Goal: Information Seeking & Learning: Learn about a topic

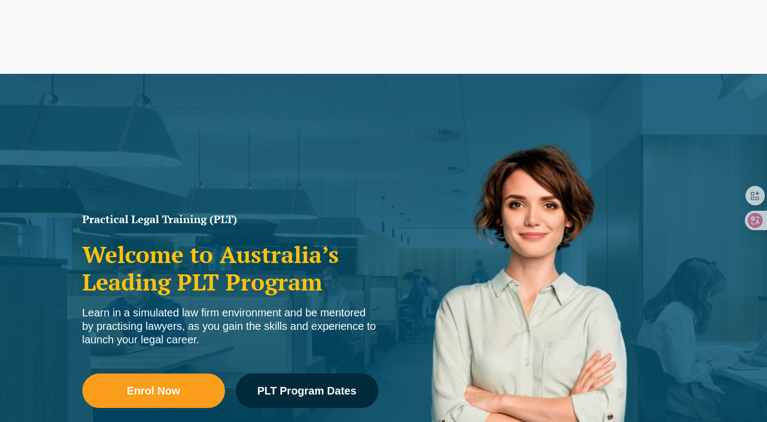
click at [0, 0] on ul "Our Practical Legal Training Program Program Dates & Fees Chat with us 2025 PLT…" at bounding box center [0, 0] width 0 height 0
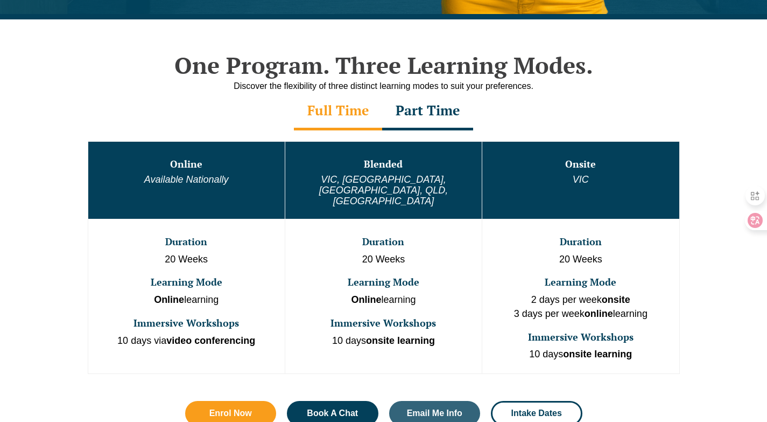
drag, startPoint x: 580, startPoint y: 170, endPoint x: 572, endPoint y: 162, distance: 11.4
click at [572, 162] on ul "Our Practical Legal Training Program Program Dates & Fees Chat with us 2025 PLT…" at bounding box center [441, 195] width 596 height 206
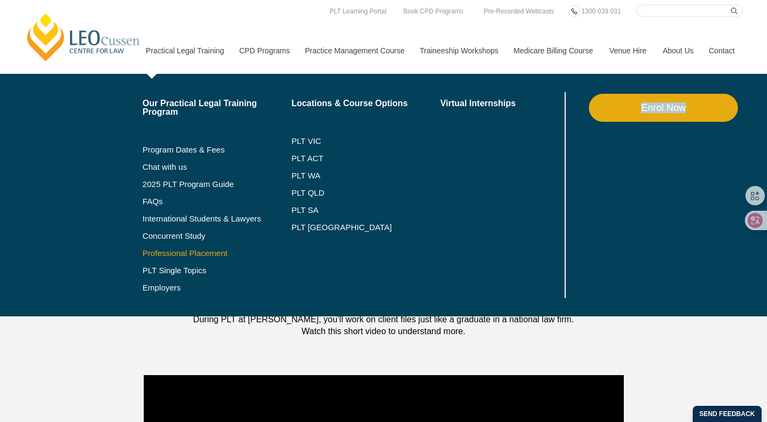
scroll to position [235, 0]
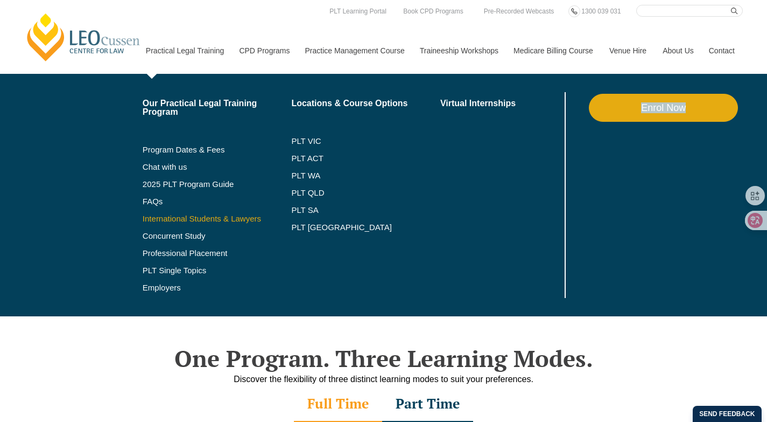
click at [209, 221] on link "International Students & Lawyers" at bounding box center [217, 218] width 149 height 9
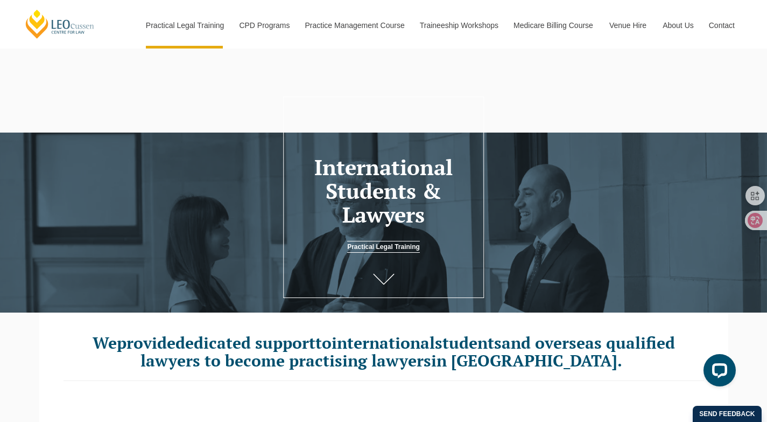
scroll to position [194, 0]
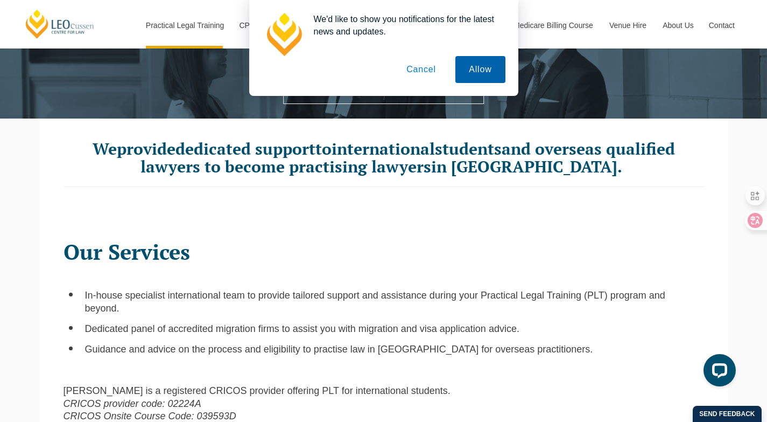
click at [463, 73] on button "Allow" at bounding box center [481, 69] width 50 height 27
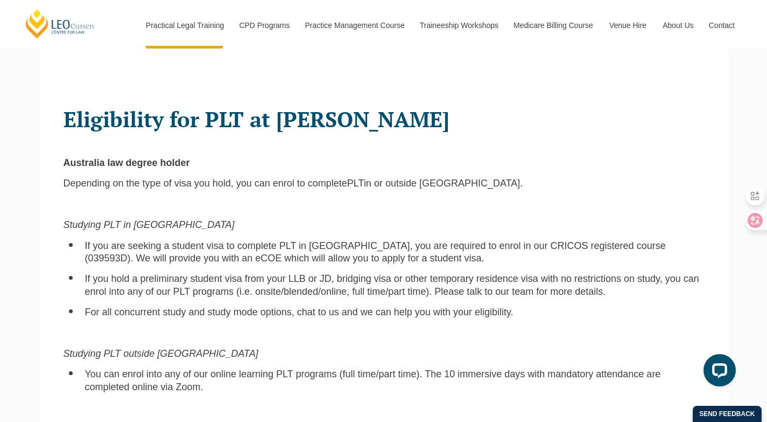
scroll to position [654, 0]
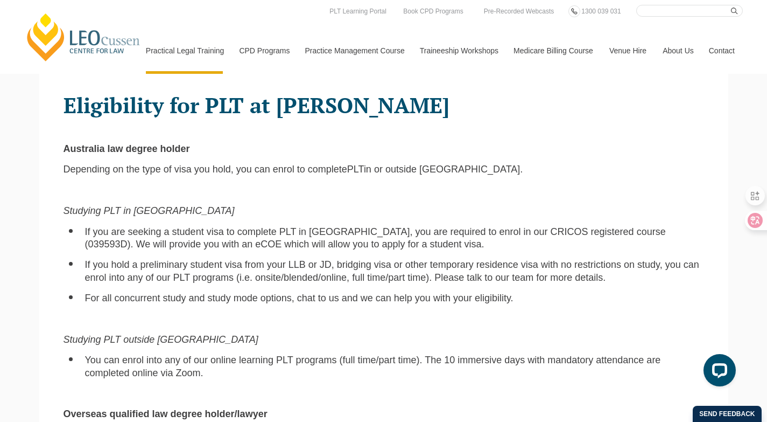
click at [240, 368] on li "You can enrol into any of our online learning PLT programs (full time/part time…" at bounding box center [394, 366] width 619 height 25
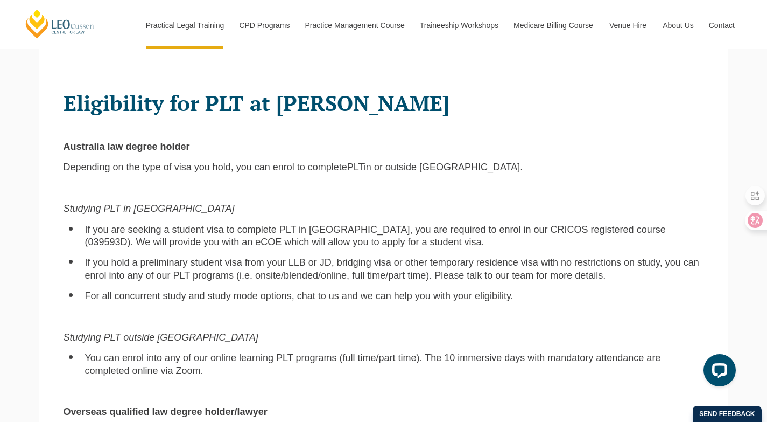
scroll to position [659, 0]
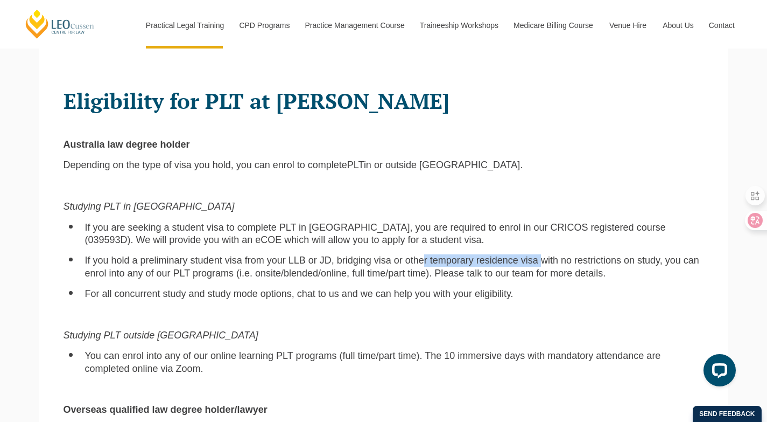
drag, startPoint x: 398, startPoint y: 252, endPoint x: 510, endPoint y: 249, distance: 112.1
click at [508, 255] on span "If you hold a preliminary student visa from your LLB or JD, bridging visa or ot…" at bounding box center [392, 266] width 614 height 23
click at [558, 255] on span "If you hold a preliminary student visa from your LLB or JD, bridging visa or ot…" at bounding box center [392, 266] width 614 height 23
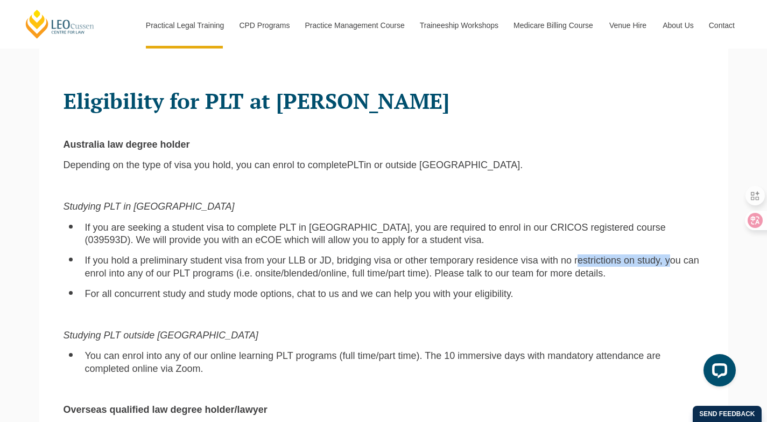
drag, startPoint x: 541, startPoint y: 251, endPoint x: 630, endPoint y: 249, distance: 88.9
click at [630, 255] on span "If you hold a preliminary student visa from your LLB or JD, bridging visa or ot…" at bounding box center [392, 266] width 614 height 23
click at [639, 255] on span "If you hold a preliminary student visa from your LLB or JD, bridging visa or ot…" at bounding box center [392, 266] width 614 height 23
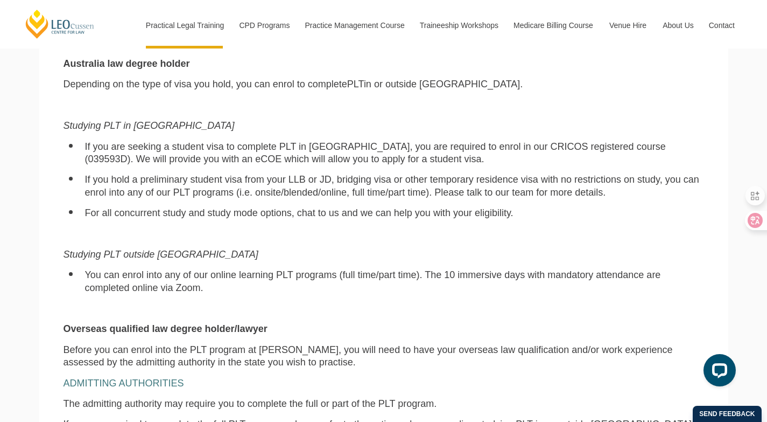
scroll to position [742, 0]
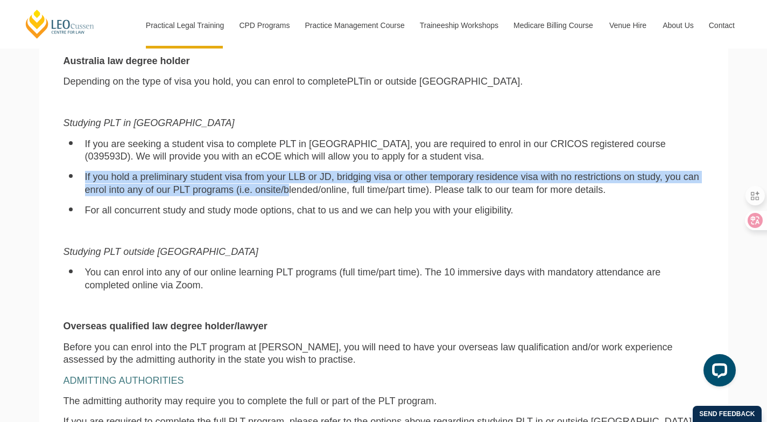
drag, startPoint x: 85, startPoint y: 170, endPoint x: 233, endPoint y: 176, distance: 147.7
click at [233, 176] on span "If you hold a preliminary student visa from your LLB or JD, bridging visa or ot…" at bounding box center [392, 182] width 614 height 23
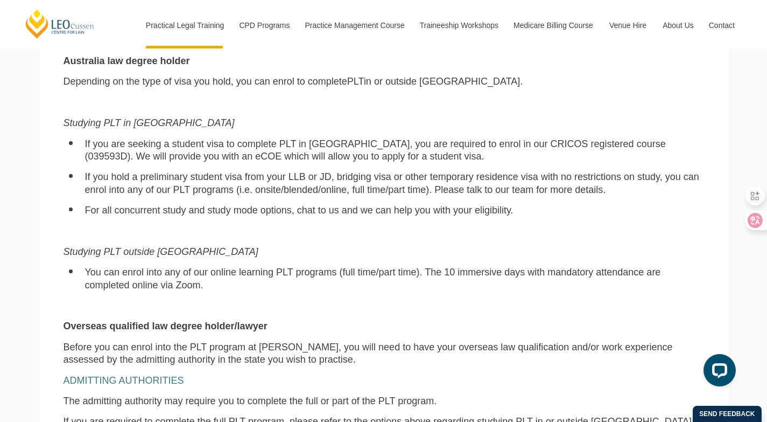
click at [238, 176] on span "If you hold a preliminary student visa from your LLB or JD, bridging visa or ot…" at bounding box center [392, 182] width 614 height 23
click at [304, 171] on li "If you hold a preliminary student visa from your LLB or JD, bridging visa or ot…" at bounding box center [394, 183] width 619 height 25
click at [628, 123] on div "Eligibility for PLT at Leo Cussen Australia law degree holder Depending on the …" at bounding box center [383, 266] width 657 height 543
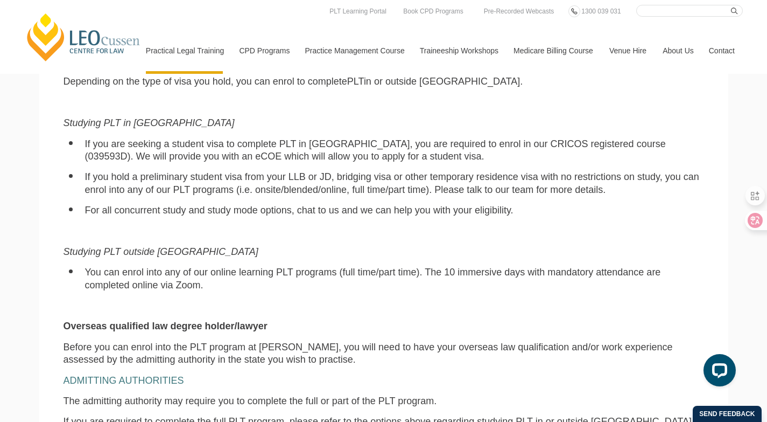
click at [417, 306] on div "Eligibility for PLT at Leo Cussen Australia law degree holder Depending on the …" at bounding box center [383, 266] width 657 height 543
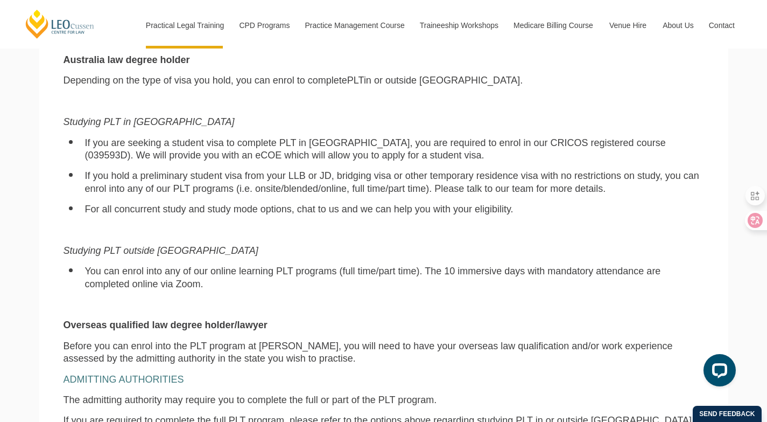
scroll to position [744, 0]
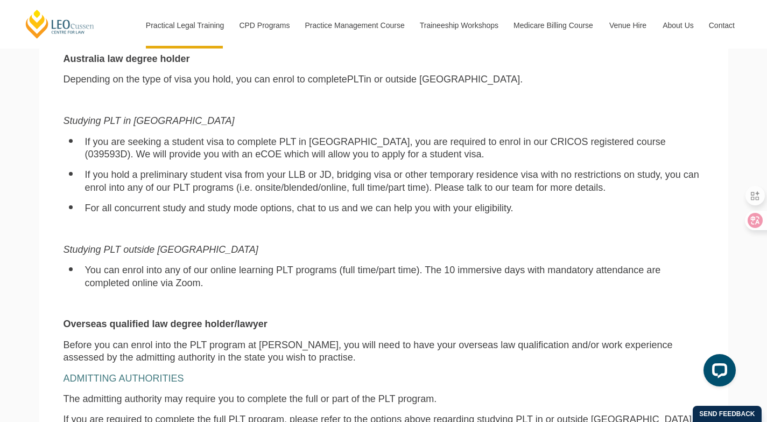
drag, startPoint x: 394, startPoint y: 101, endPoint x: 309, endPoint y: 192, distance: 123.8
click at [503, 97] on div "Eligibility for PLT at Leo Cussen Australia law degree holder Depending on the …" at bounding box center [383, 263] width 657 height 543
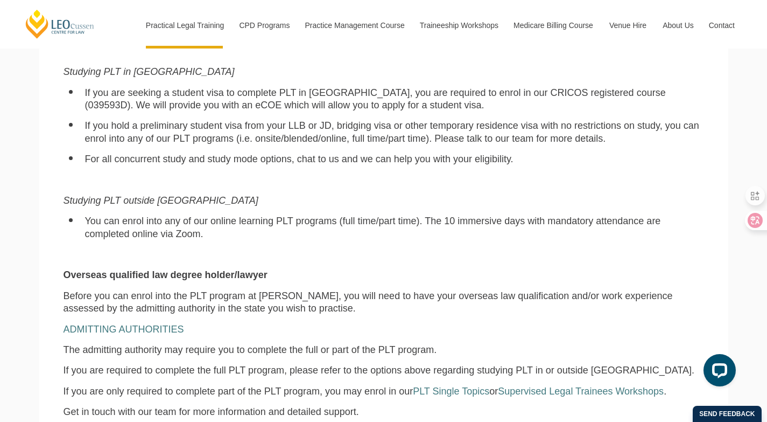
click at [139, 215] on span "You can enrol into any of our online learning PLT programs (full time/part time…" at bounding box center [373, 226] width 576 height 23
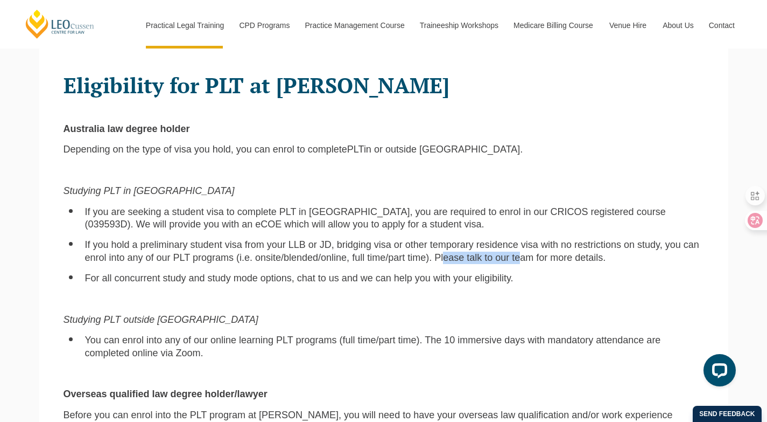
drag, startPoint x: 400, startPoint y: 249, endPoint x: 452, endPoint y: 246, distance: 52.4
click at [452, 246] on span "If you hold a preliminary student visa from your LLB or JD, bridging visa or ot…" at bounding box center [392, 250] width 614 height 23
click at [492, 247] on span "If you hold a preliminary student visa from your LLB or JD, bridging visa or ot…" at bounding box center [392, 250] width 614 height 23
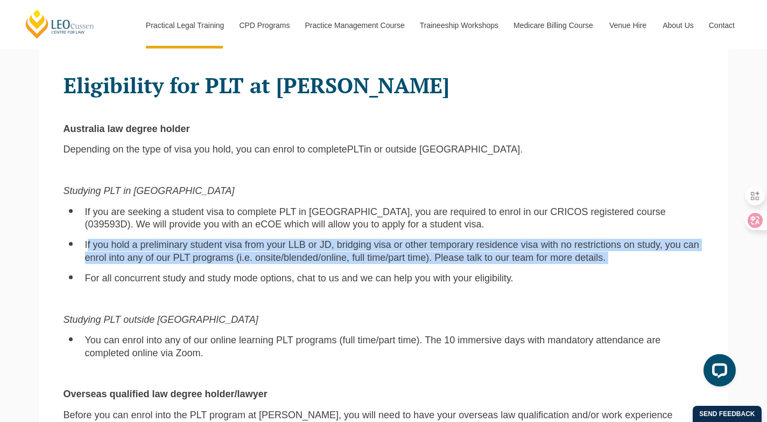
drag, startPoint x: 583, startPoint y: 249, endPoint x: 109, endPoint y: 236, distance: 474.6
click at [87, 239] on li "If you hold a preliminary student visa from your LLB or JD, bridging visa or ot…" at bounding box center [394, 251] width 619 height 25
click at [127, 239] on span "If you hold a preliminary student visa from your LLB or JD, bridging visa or ot…" at bounding box center [392, 250] width 614 height 23
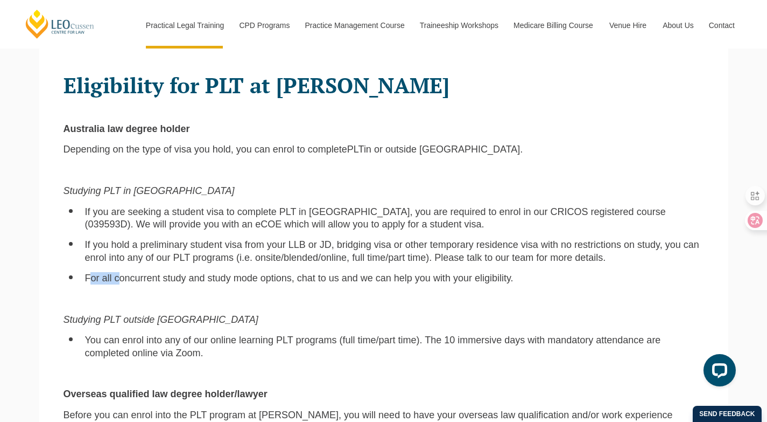
drag, startPoint x: 92, startPoint y: 269, endPoint x: 118, endPoint y: 269, distance: 26.4
click at [118, 272] on span "For all concurrent study and study mode options, chat to us and we can help you…" at bounding box center [299, 277] width 429 height 11
drag, startPoint x: 124, startPoint y: 269, endPoint x: 243, endPoint y: 222, distance: 128.4
click at [126, 272] on span "For all concurrent study and study mode options, chat to us and we can help you…" at bounding box center [299, 277] width 429 height 11
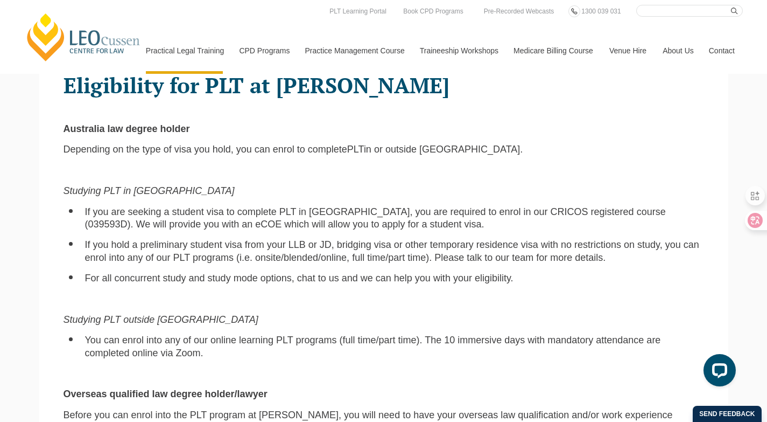
click at [343, 316] on div "Eligibility for PLT at Leo Cussen Australia law degree holder Depending on the …" at bounding box center [383, 333] width 657 height 543
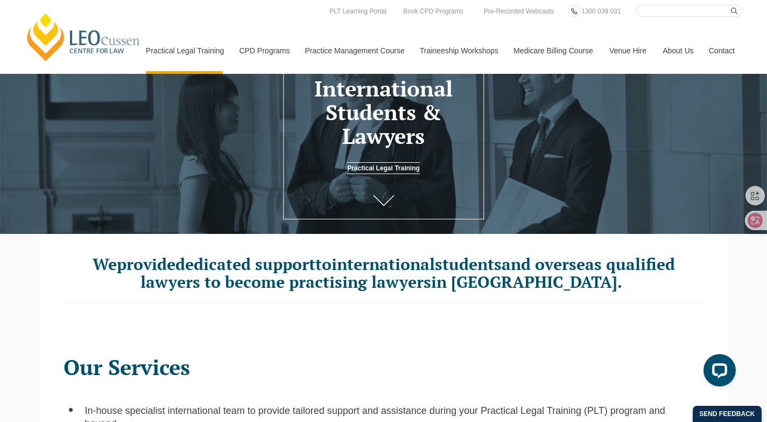
scroll to position [0, 0]
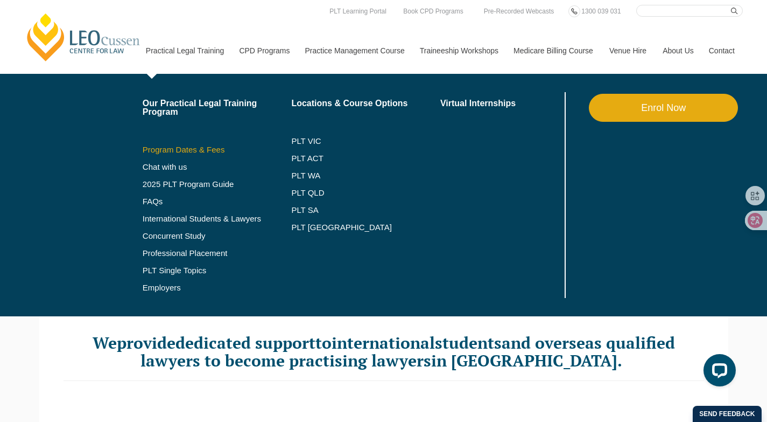
click at [188, 151] on link "Program Dates & Fees" at bounding box center [217, 149] width 149 height 9
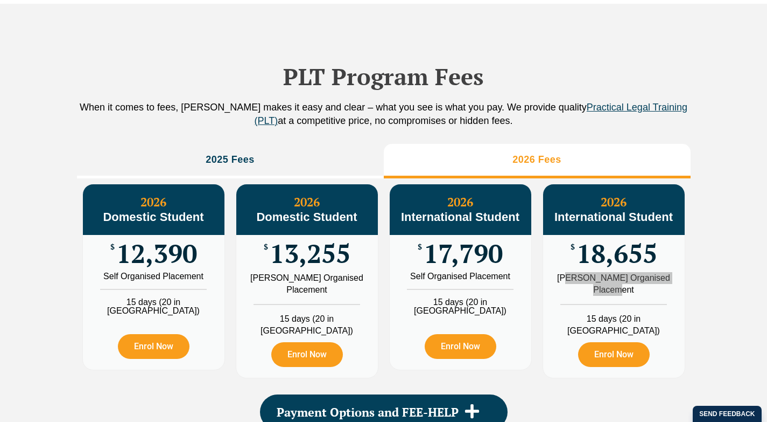
drag, startPoint x: 577, startPoint y: 296, endPoint x: 566, endPoint y: 293, distance: 11.6
click at [566, 293] on div "[PERSON_NAME] Organised Placement" at bounding box center [613, 284] width 125 height 24
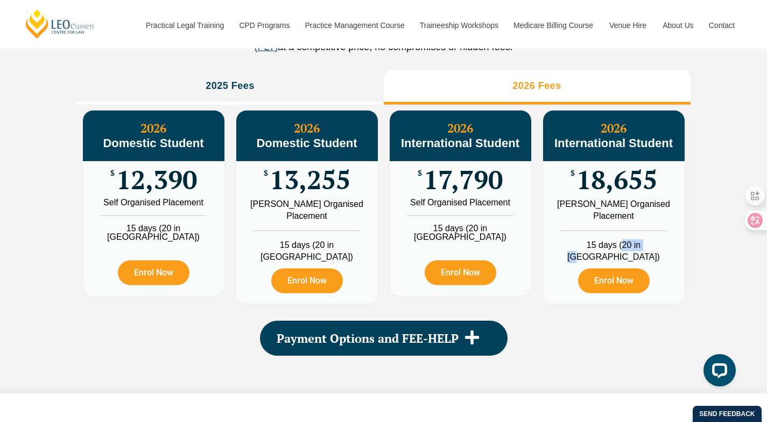
drag, startPoint x: 614, startPoint y: 261, endPoint x: 646, endPoint y: 262, distance: 32.3
click at [646, 262] on li "15 days (20 in WA)" at bounding box center [614, 246] width 142 height 33
click at [608, 222] on div "Leo Cussen Organised Placement" at bounding box center [613, 210] width 125 height 24
click at [589, 219] on div "Leo Cussen Organised Placement" at bounding box center [613, 210] width 125 height 24
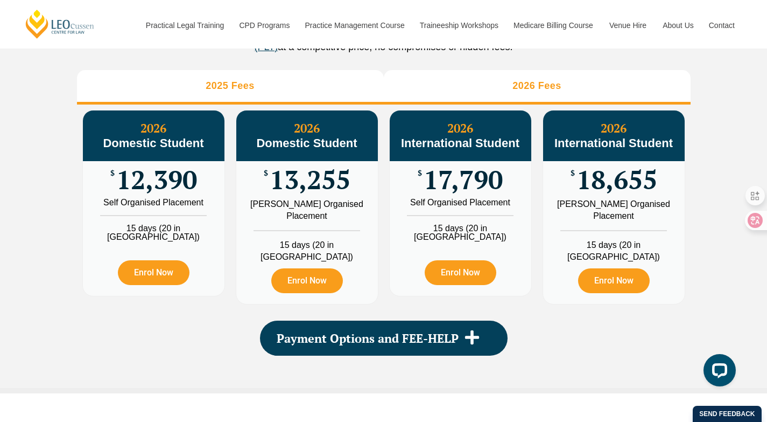
drag, startPoint x: 238, startPoint y: 113, endPoint x: 276, endPoint y: 115, distance: 37.8
click at [239, 104] on li "2025 Fees" at bounding box center [230, 87] width 307 height 34
click at [501, 104] on li "2026 Fees" at bounding box center [537, 87] width 307 height 34
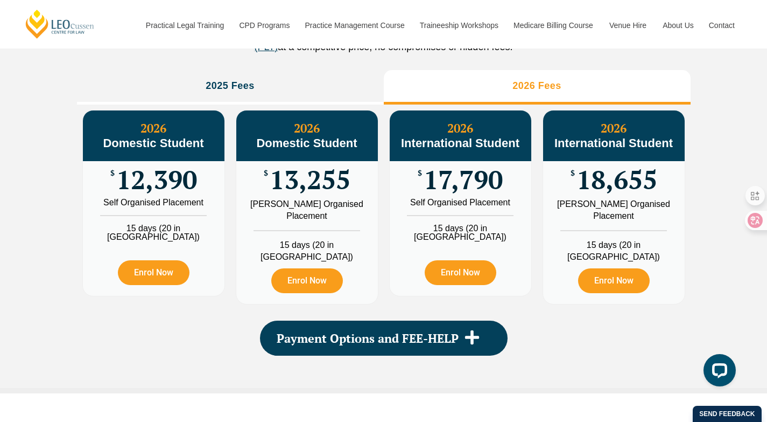
click at [578, 150] on span "International Student" at bounding box center [614, 142] width 118 height 13
drag, startPoint x: 583, startPoint y: 142, endPoint x: 723, endPoint y: 161, distance: 141.3
click at [723, 161] on div "PLT Program Fees When it comes to fees, Leo Cussen makes it easy and clear – wh…" at bounding box center [383, 161] width 767 height 463
click at [660, 161] on div "2026 International Student" at bounding box center [614, 135] width 142 height 51
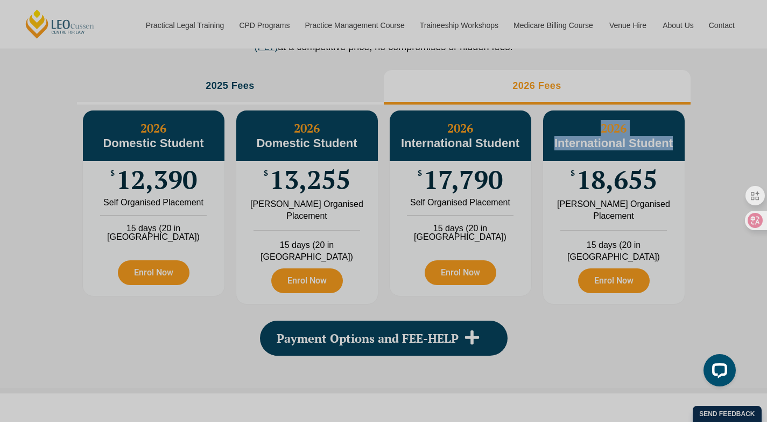
drag, startPoint x: 685, startPoint y: 165, endPoint x: 599, endPoint y: 145, distance: 88.4
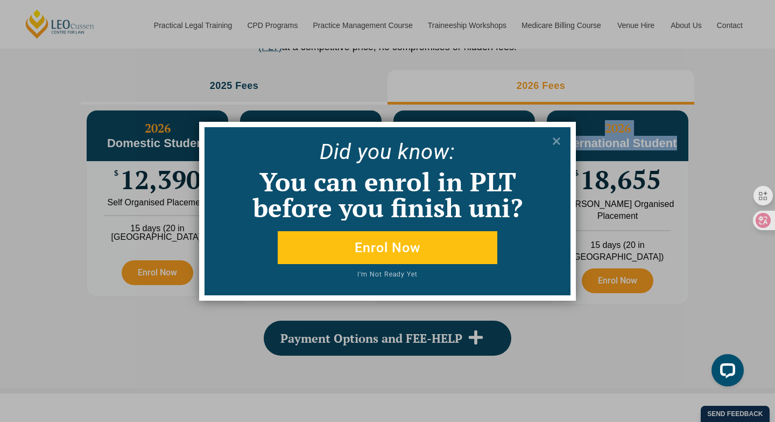
click at [597, 144] on div "Did yo u know: You can enrol in PLT before you finish uni? Enrol Now I'm Not Re…" at bounding box center [387, 211] width 775 height 422
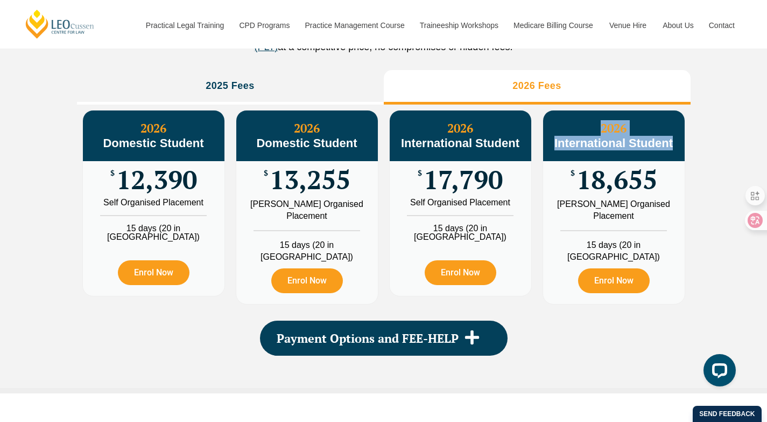
drag, startPoint x: 598, startPoint y: 150, endPoint x: 672, endPoint y: 169, distance: 76.8
click at [670, 161] on div "2026 International Student" at bounding box center [614, 135] width 142 height 51
click at [615, 272] on link "Enrol Now" at bounding box center [614, 280] width 72 height 25
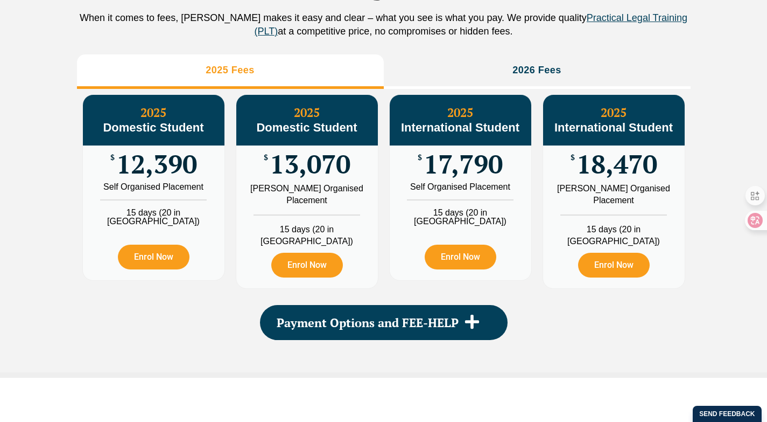
scroll to position [1255, 0]
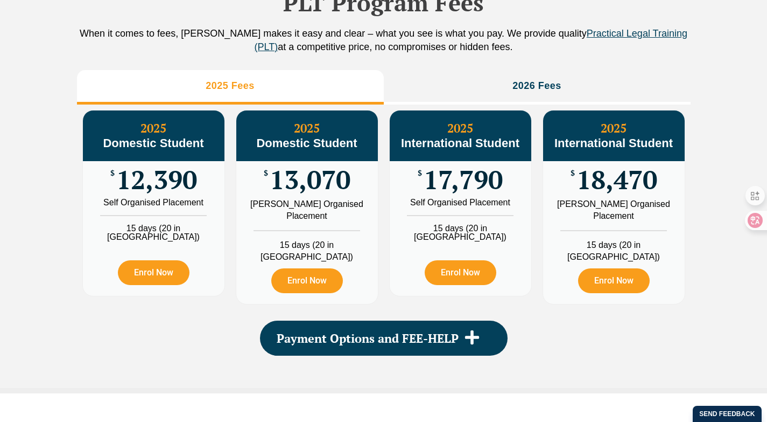
click at [433, 48] on link "Traineeship Workshops" at bounding box center [459, 25] width 94 height 46
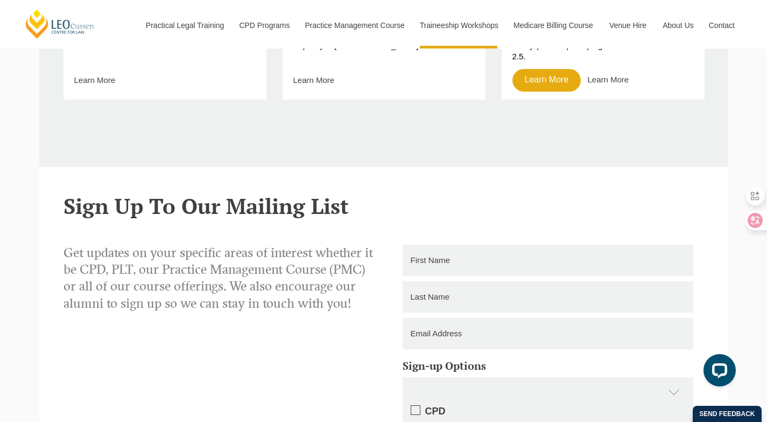
scroll to position [528, 0]
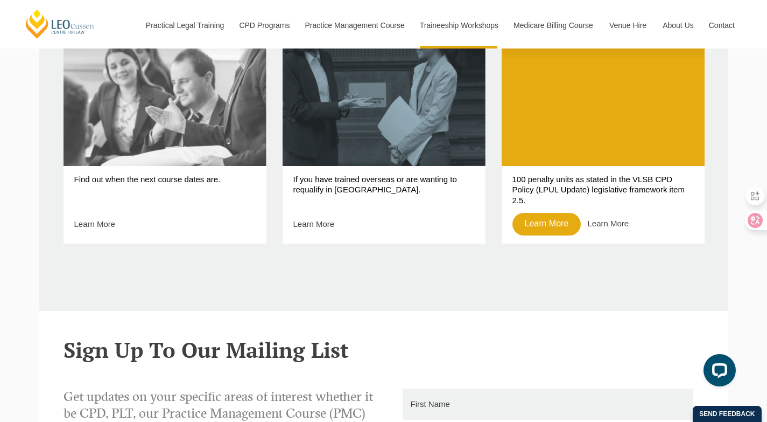
click at [189, 151] on link "Key Dates" at bounding box center [165, 73] width 203 height 185
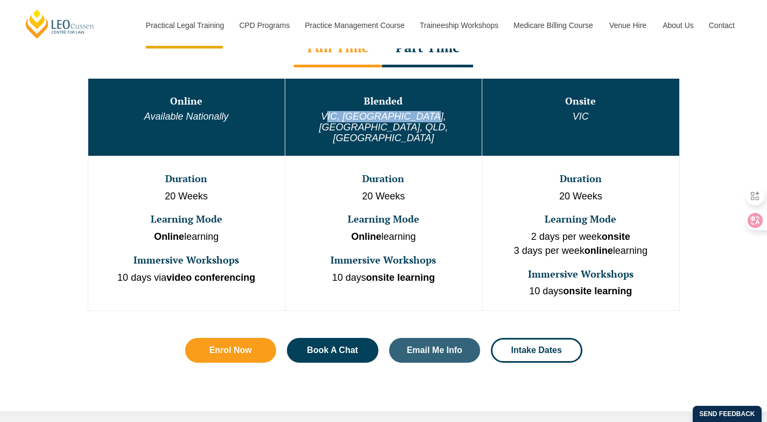
drag, startPoint x: 337, startPoint y: 118, endPoint x: 436, endPoint y: 117, distance: 99.1
click at [436, 117] on h6 "VIC, [GEOGRAPHIC_DATA], [GEOGRAPHIC_DATA], QLD, [GEOGRAPHIC_DATA]" at bounding box center [383, 127] width 194 height 32
click at [440, 117] on h6 "VIC, [GEOGRAPHIC_DATA], [GEOGRAPHIC_DATA], QLD, [GEOGRAPHIC_DATA]" at bounding box center [383, 127] width 194 height 32
drag, startPoint x: 440, startPoint y: 118, endPoint x: 446, endPoint y: 118, distance: 5.9
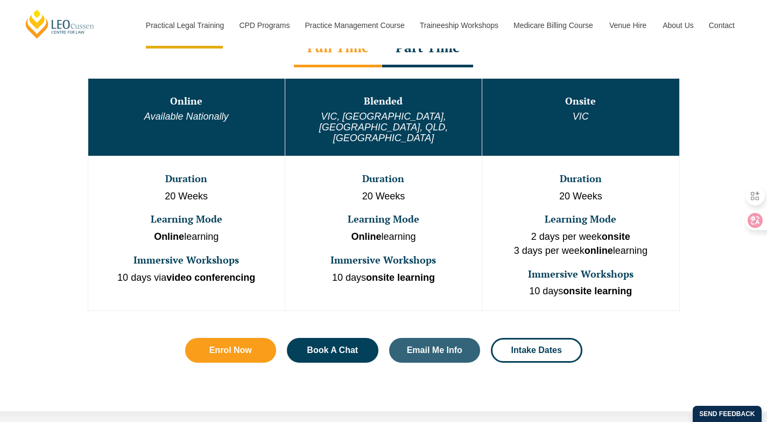
click at [346, 115] on h6 "VIC, [GEOGRAPHIC_DATA], [GEOGRAPHIC_DATA], QLD, [GEOGRAPHIC_DATA]" at bounding box center [383, 127] width 194 height 32
click at [446, 118] on h6 "VIC, [GEOGRAPHIC_DATA], [GEOGRAPHIC_DATA], QLD, [GEOGRAPHIC_DATA]" at bounding box center [383, 127] width 194 height 32
click at [433, 190] on p "20 Weeks" at bounding box center [383, 197] width 194 height 14
click at [536, 230] on p "2 days per week onsite 3 days per week online learning" at bounding box center [581, 243] width 194 height 27
drag, startPoint x: 527, startPoint y: 215, endPoint x: 647, endPoint y: 217, distance: 120.1
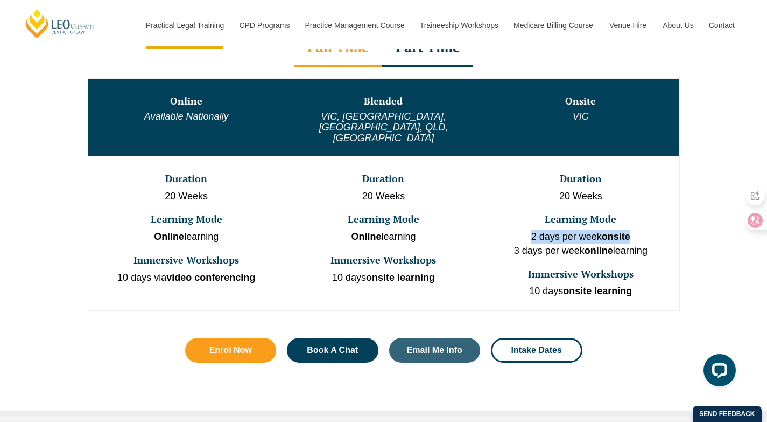
click at [647, 230] on p "2 days per week onsite 3 days per week online learning" at bounding box center [581, 243] width 194 height 27
click at [640, 221] on div at bounding box center [640, 221] width 0 height 0
click at [648, 269] on h3 "Immersive Workshops" at bounding box center [581, 274] width 194 height 11
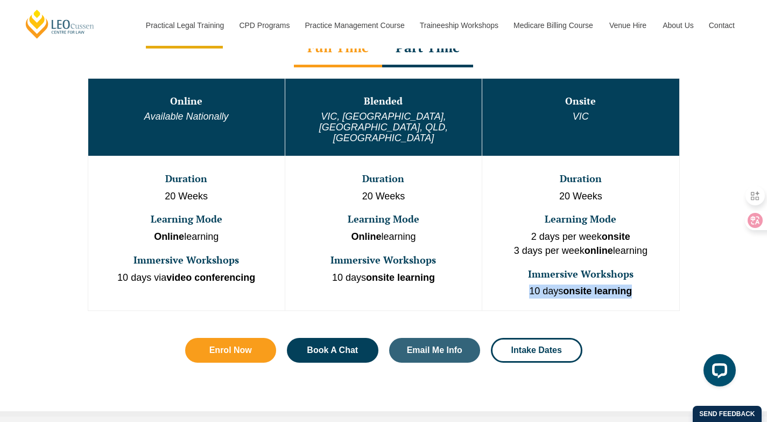
drag, startPoint x: 647, startPoint y: 264, endPoint x: 526, endPoint y: 267, distance: 121.7
click at [526, 284] on p "10 days onsite learning" at bounding box center [581, 291] width 194 height 14
drag, startPoint x: 530, startPoint y: 269, endPoint x: 657, endPoint y: 289, distance: 128.7
click at [657, 289] on div "Online Available Nationally Blended VIC, WA, ACT, QLD, SA Onsite VIC Duration 2…" at bounding box center [384, 194] width 614 height 254
click at [624, 244] on td "Duration 20 Weeks Learning Mode 2 days per week onsite 3 days per week online l…" at bounding box center [580, 233] width 197 height 155
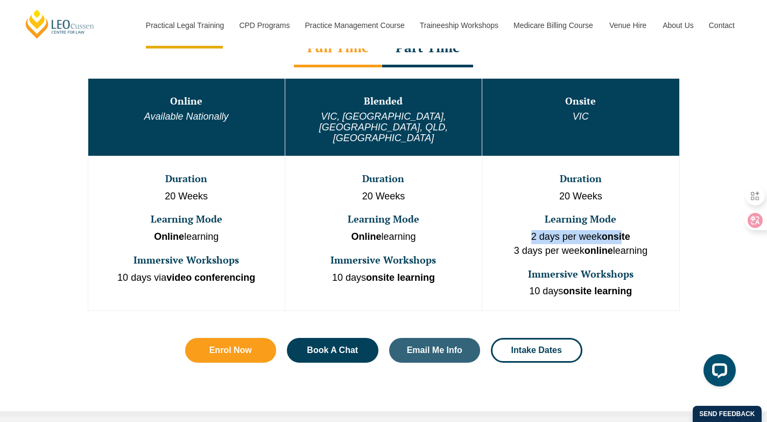
drag, startPoint x: 530, startPoint y: 212, endPoint x: 624, endPoint y: 216, distance: 94.3
click at [624, 230] on p "2 days per week onsite 3 days per week online learning" at bounding box center [581, 243] width 194 height 27
click at [634, 230] on p "2 days per week onsite 3 days per week online learning" at bounding box center [581, 243] width 194 height 27
drag, startPoint x: 644, startPoint y: 214, endPoint x: 527, endPoint y: 218, distance: 116.9
click at [527, 230] on p "2 days per week onsite 3 days per week online learning" at bounding box center [581, 243] width 194 height 27
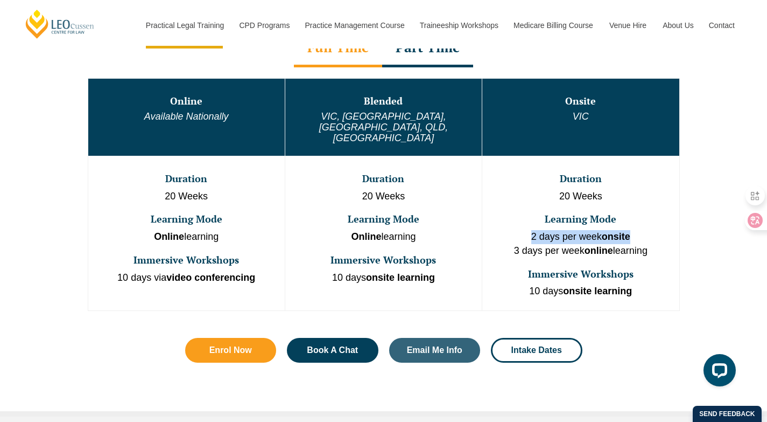
drag, startPoint x: 534, startPoint y: 219, endPoint x: 528, endPoint y: 221, distance: 6.3
click at [534, 230] on p "2 days per week onsite 3 days per week online learning" at bounding box center [581, 243] width 194 height 27
drag, startPoint x: 506, startPoint y: 228, endPoint x: 671, endPoint y: 235, distance: 165.5
click at [671, 235] on p "2 days per week onsite 3 days per week online learning" at bounding box center [581, 243] width 194 height 27
drag, startPoint x: 632, startPoint y: 232, endPoint x: 651, endPoint y: 232, distance: 18.8
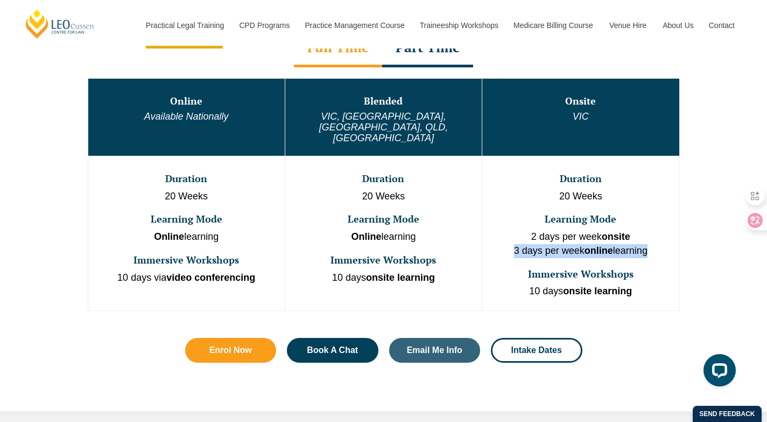
click at [632, 232] on p "2 days per week onsite 3 days per week online learning" at bounding box center [581, 243] width 194 height 27
drag, startPoint x: 659, startPoint y: 231, endPoint x: 521, endPoint y: 218, distance: 138.0
click at [521, 230] on p "2 days per week onsite 3 days per week online learning" at bounding box center [581, 243] width 194 height 27
click at [526, 230] on p "2 days per week onsite 3 days per week online learning" at bounding box center [581, 243] width 194 height 27
drag, startPoint x: 533, startPoint y: 216, endPoint x: 673, endPoint y: 223, distance: 140.7
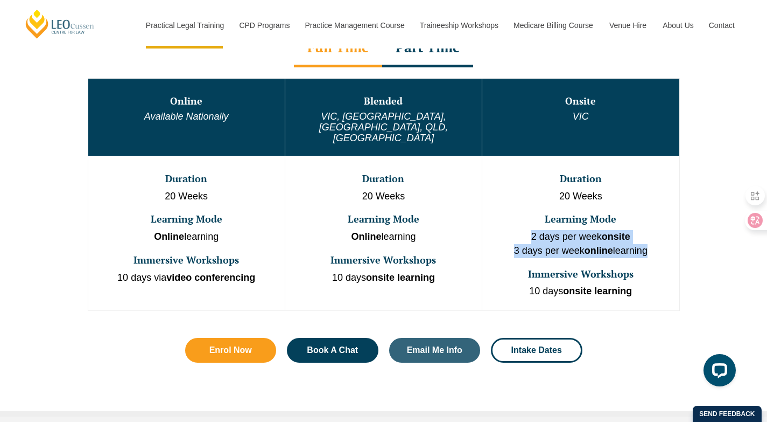
click at [680, 233] on div "Online Available Nationally Blended VIC, WA, ACT, QLD, SA Onsite VIC Duration 2…" at bounding box center [384, 194] width 614 height 254
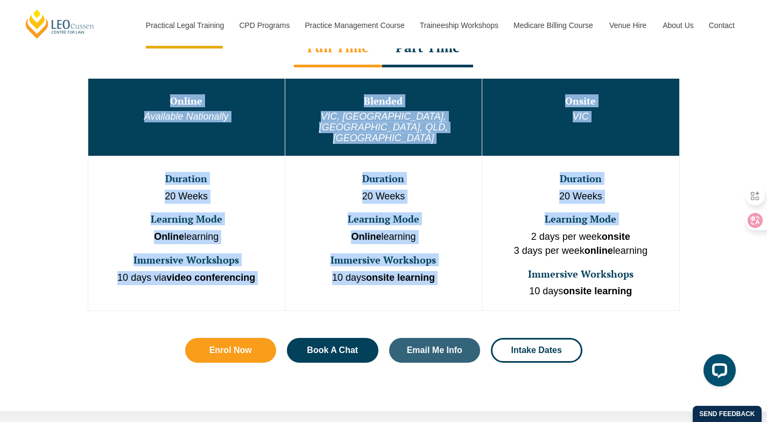
click at [669, 230] on p "2 days per week onsite 3 days per week online learning" at bounding box center [581, 243] width 194 height 27
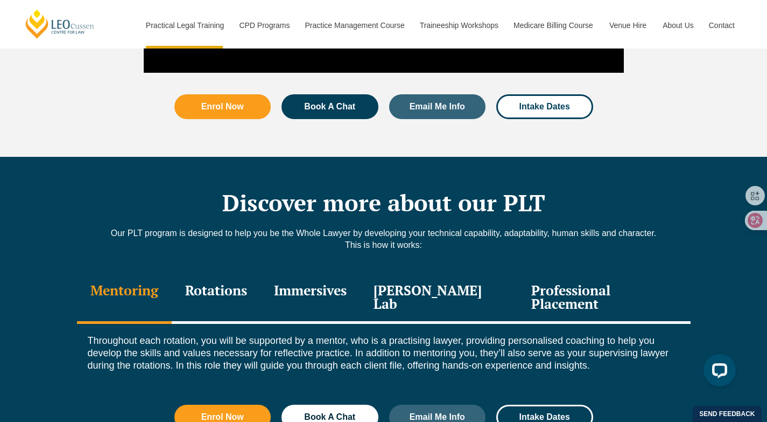
scroll to position [1396, 0]
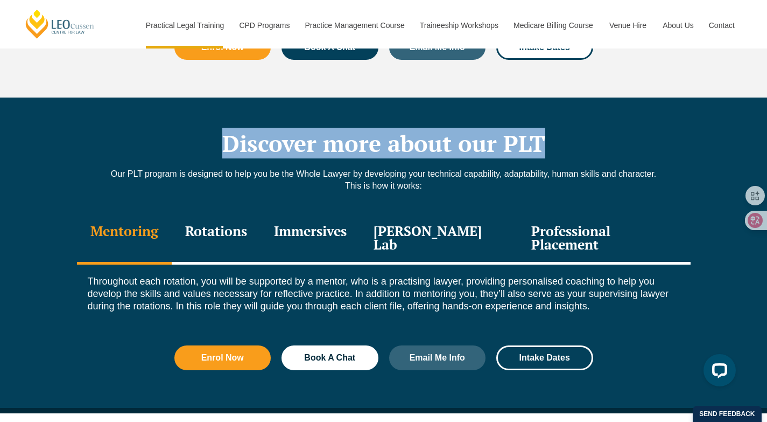
drag, startPoint x: 206, startPoint y: 125, endPoint x: 573, endPoint y: 110, distance: 367.6
click at [573, 130] on h2 "Discover more about our PLT" at bounding box center [384, 143] width 614 height 27
click at [617, 130] on h2 "Discover more about our PLT" at bounding box center [384, 143] width 614 height 27
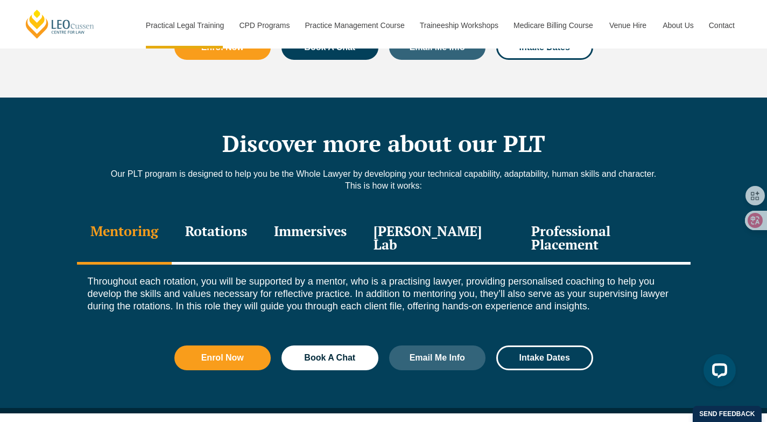
click at [574, 213] on div "Professional Placement" at bounding box center [604, 238] width 172 height 51
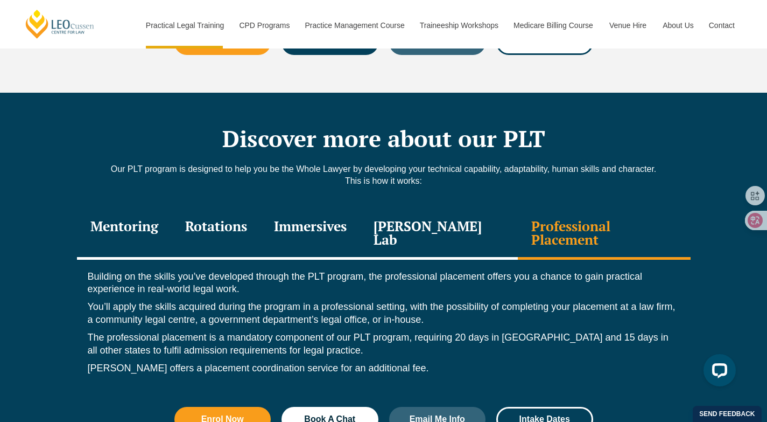
scroll to position [1420, 0]
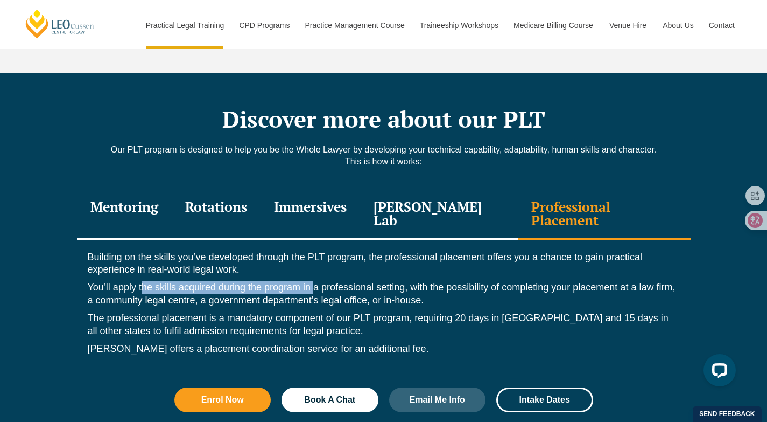
drag, startPoint x: 141, startPoint y: 258, endPoint x: 317, endPoint y: 254, distance: 175.6
click at [316, 281] on p "You’ll apply the skills acquired during the program in a professional setting, …" at bounding box center [384, 293] width 592 height 25
click at [386, 281] on p "You’ll apply the skills acquired during the program in a professional setting, …" at bounding box center [384, 293] width 592 height 25
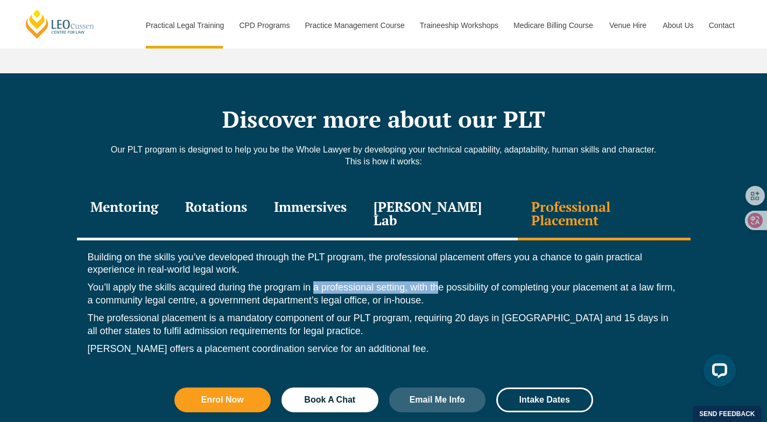
drag, startPoint x: 317, startPoint y: 256, endPoint x: 449, endPoint y: 250, distance: 131.6
click at [442, 281] on p "You’ll apply the skills acquired during the program in a professional setting, …" at bounding box center [384, 293] width 592 height 25
click at [468, 281] on p "You’ll apply the skills acquired during the program in a professional setting, …" at bounding box center [384, 293] width 592 height 25
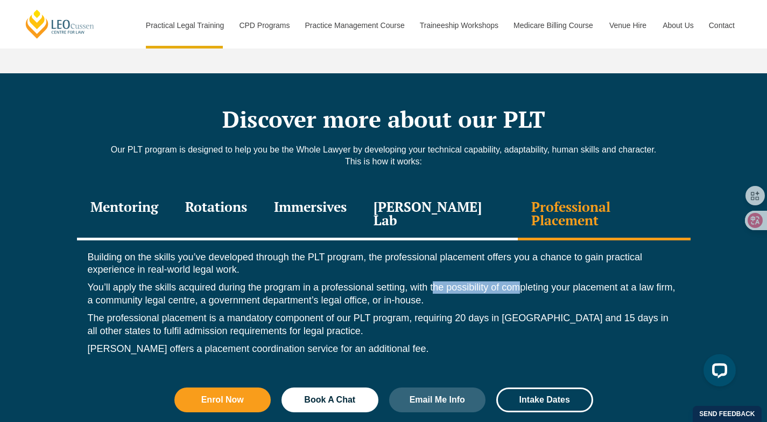
drag, startPoint x: 438, startPoint y: 253, endPoint x: 527, endPoint y: 249, distance: 88.9
click at [524, 281] on p "You’ll apply the skills acquired during the program in a professional setting, …" at bounding box center [384, 293] width 592 height 25
click at [575, 281] on p "You’ll apply the skills acquired during the program in a professional setting, …" at bounding box center [384, 293] width 592 height 25
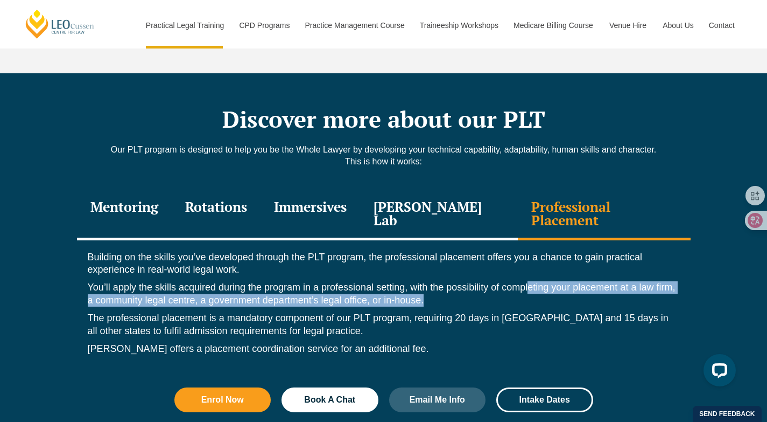
drag, startPoint x: 544, startPoint y: 255, endPoint x: 666, endPoint y: 261, distance: 122.4
click at [666, 281] on p "You’ll apply the skills acquired during the program in a professional setting, …" at bounding box center [384, 293] width 592 height 25
click at [557, 281] on p "You’ll apply the skills acquired during the program in a professional setting, …" at bounding box center [384, 293] width 592 height 25
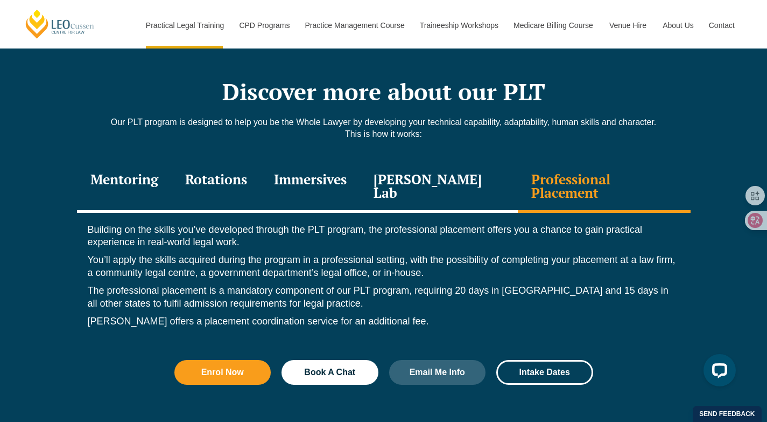
scroll to position [1455, 0]
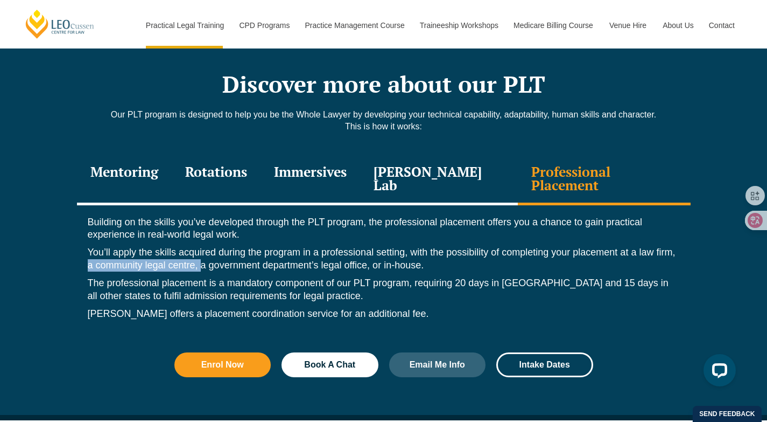
drag, startPoint x: 85, startPoint y: 236, endPoint x: 200, endPoint y: 235, distance: 114.7
click at [200, 235] on div "Building on the skills you’ve developed through the PLT program, the profession…" at bounding box center [384, 270] width 614 height 131
click at [206, 246] on p "You’ll apply the skills acquired during the program in a professional setting, …" at bounding box center [384, 258] width 592 height 25
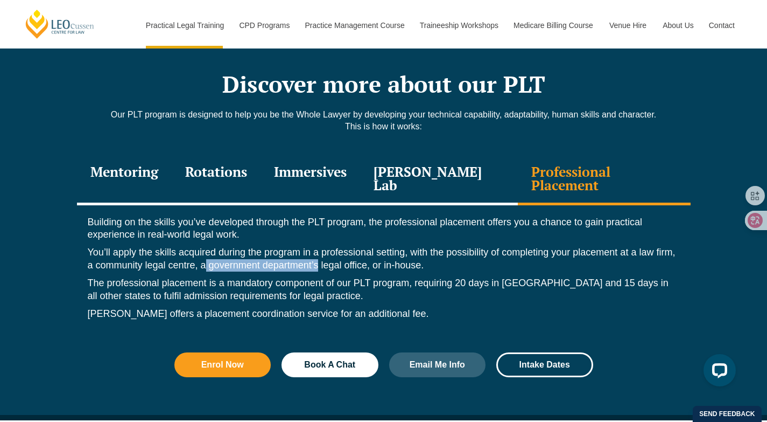
drag, startPoint x: 206, startPoint y: 234, endPoint x: 318, endPoint y: 232, distance: 112.0
click at [310, 246] on p "You’ll apply the skills acquired during the program in a professional setting, …" at bounding box center [384, 258] width 592 height 25
click at [328, 246] on p "You’ll apply the skills acquired during the program in a professional setting, …" at bounding box center [384, 258] width 592 height 25
drag, startPoint x: 370, startPoint y: 229, endPoint x: 293, endPoint y: 230, distance: 77.0
click at [176, 246] on p "You’ll apply the skills acquired during the program in a professional setting, …" at bounding box center [384, 258] width 592 height 25
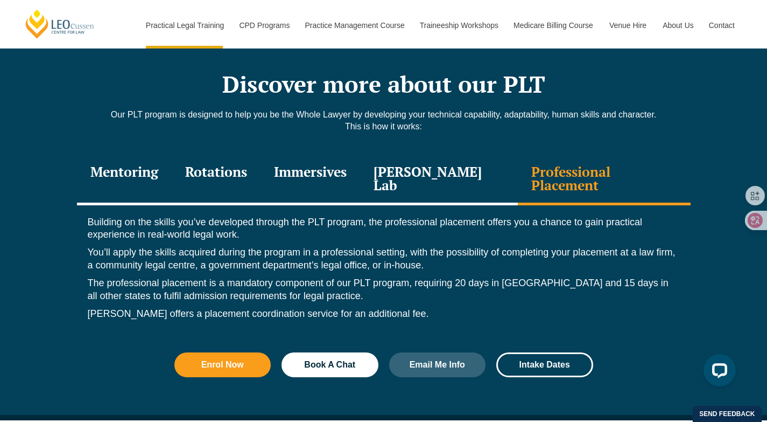
drag, startPoint x: 361, startPoint y: 231, endPoint x: 368, endPoint y: 230, distance: 7.0
click at [362, 246] on p "You’ll apply the skills acquired during the program in a professional setting, …" at bounding box center [384, 258] width 592 height 25
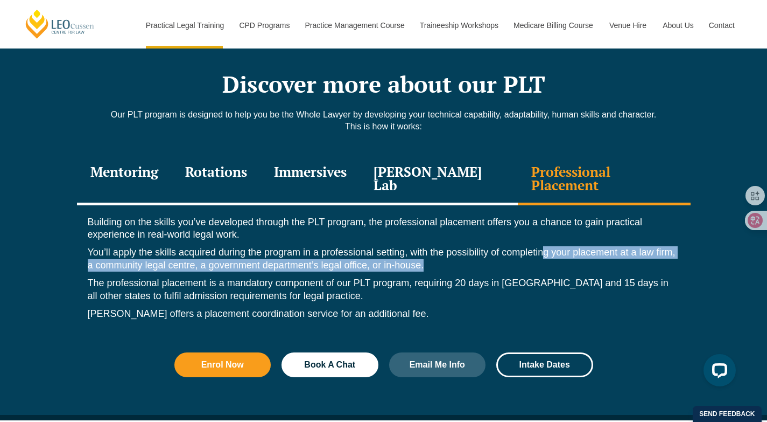
drag, startPoint x: 432, startPoint y: 232, endPoint x: 544, endPoint y: 220, distance: 112.1
click at [544, 246] on p "You’ll apply the skills acquired during the program in a professional setting, …" at bounding box center [384, 258] width 592 height 25
drag, startPoint x: 432, startPoint y: 218, endPoint x: 484, endPoint y: 226, distance: 52.3
click at [484, 246] on p "You’ll apply the skills acquired during the program in a professional setting, …" at bounding box center [384, 258] width 592 height 25
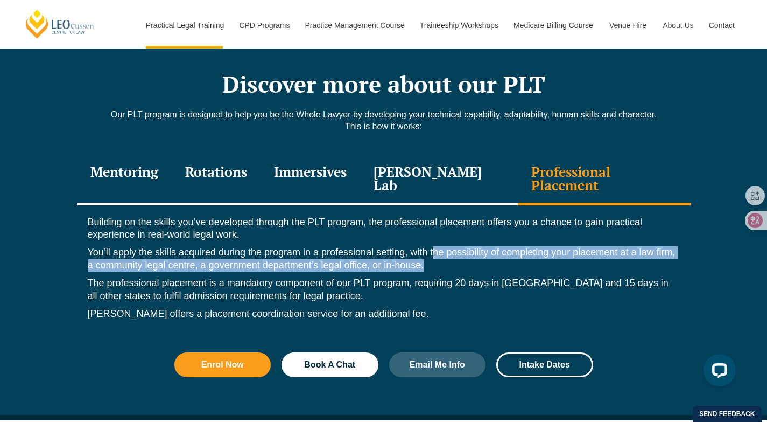
click at [457, 246] on p "You’ll apply the skills acquired during the program in a professional setting, …" at bounding box center [384, 258] width 592 height 25
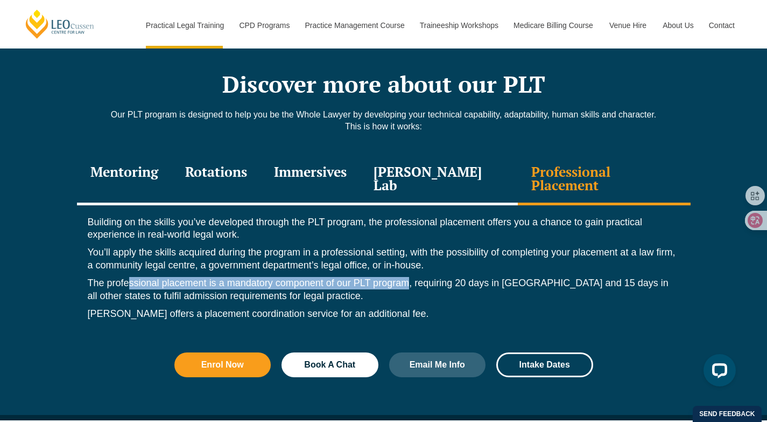
drag, startPoint x: 131, startPoint y: 245, endPoint x: 408, endPoint y: 249, distance: 276.3
click at [408, 277] on p "The professional placement is a mandatory component of our PLT program, requiri…" at bounding box center [384, 289] width 592 height 25
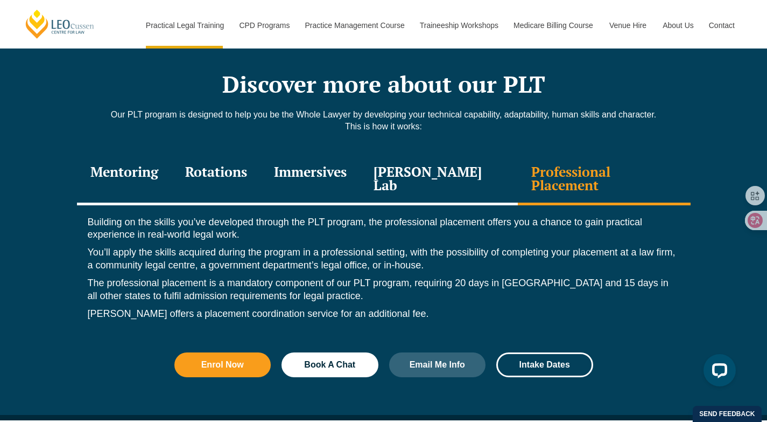
click at [419, 277] on p "The professional placement is a mandatory component of our PLT program, requiri…" at bounding box center [384, 289] width 592 height 25
drag, startPoint x: 444, startPoint y: 247, endPoint x: 545, endPoint y: 248, distance: 101.2
click at [539, 277] on p "The professional placement is a mandatory component of our PLT program, requiri…" at bounding box center [384, 289] width 592 height 25
click at [545, 277] on p "The professional placement is a mandatory component of our PLT program, requiri…" at bounding box center [384, 289] width 592 height 25
drag, startPoint x: 530, startPoint y: 248, endPoint x: 445, endPoint y: 250, distance: 84.6
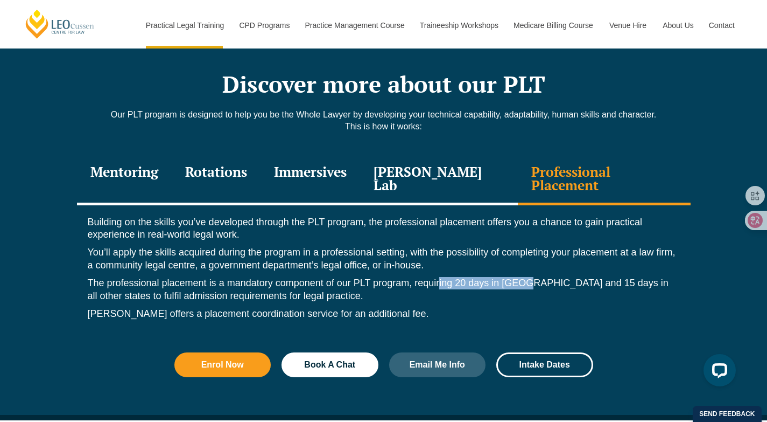
click at [440, 277] on p "The professional placement is a mandatory component of our PLT program, requiri…" at bounding box center [384, 289] width 592 height 25
drag, startPoint x: 516, startPoint y: 250, endPoint x: 529, endPoint y: 247, distance: 12.7
click at [516, 277] on p "The professional placement is a mandatory component of our PLT program, requiri…" at bounding box center [384, 289] width 592 height 25
drag, startPoint x: 540, startPoint y: 247, endPoint x: 630, endPoint y: 256, distance: 90.4
click at [631, 277] on p "The professional placement is a mandatory component of our PLT program, requiri…" at bounding box center [384, 289] width 592 height 25
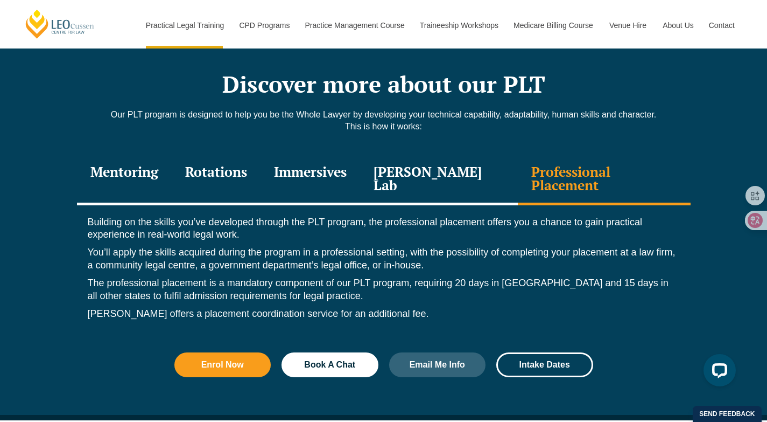
click at [530, 277] on p "The professional placement is a mandatory component of our PLT program, requiri…" at bounding box center [384, 289] width 592 height 25
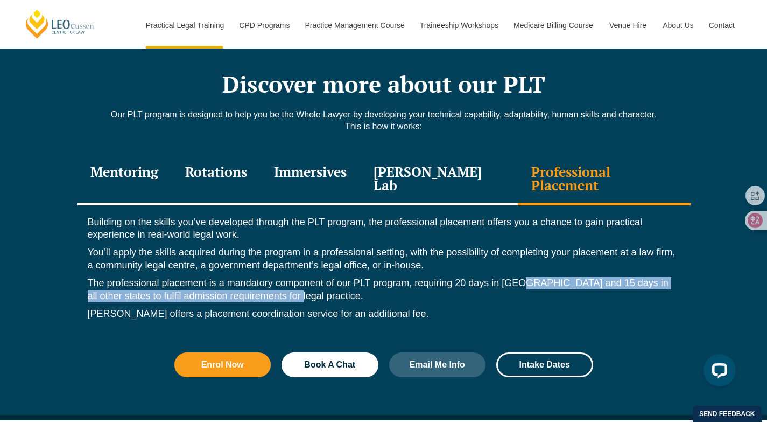
drag, startPoint x: 524, startPoint y: 249, endPoint x: 559, endPoint y: 257, distance: 36.6
click at [559, 277] on p "The professional placement is a mandatory component of our PLT program, requiri…" at bounding box center [384, 289] width 592 height 25
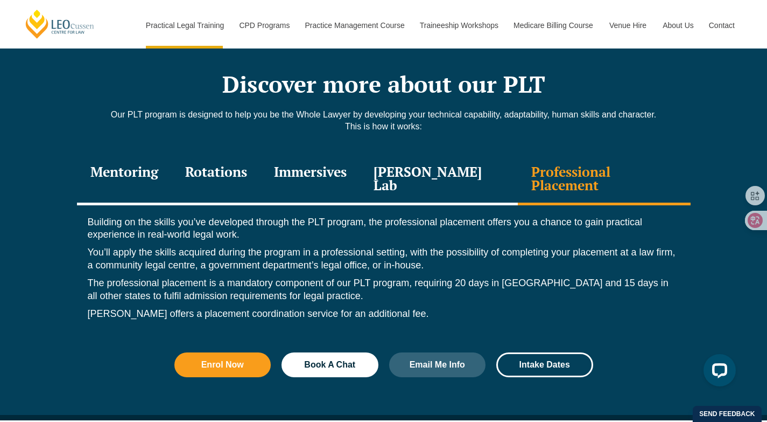
click at [512, 277] on p "The professional placement is a mandatory component of our PLT program, requiri…" at bounding box center [384, 289] width 592 height 25
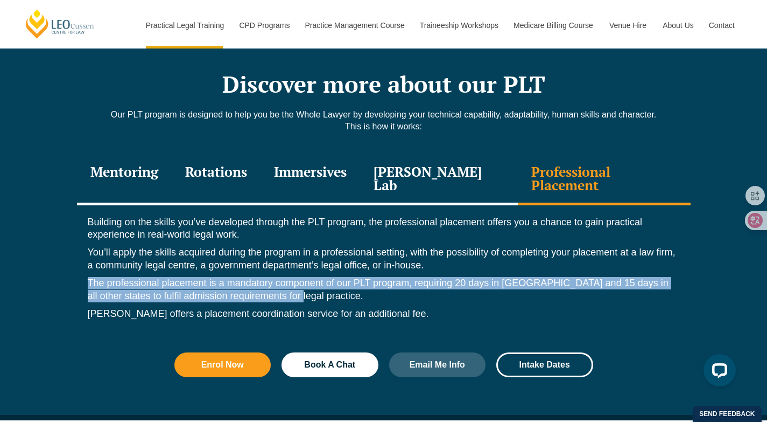
drag, startPoint x: 87, startPoint y: 250, endPoint x: 403, endPoint y: 262, distance: 316.3
click at [403, 277] on p "The professional placement is a mandatory component of our PLT program, requiri…" at bounding box center [384, 289] width 592 height 25
click at [396, 267] on div at bounding box center [396, 267] width 0 height 0
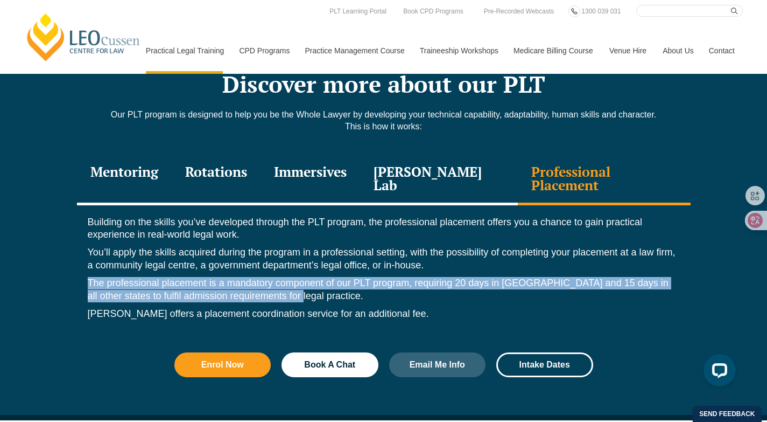
click at [326, 277] on p "The professional placement is a mandatory component of our PLT program, requiri…" at bounding box center [384, 289] width 592 height 25
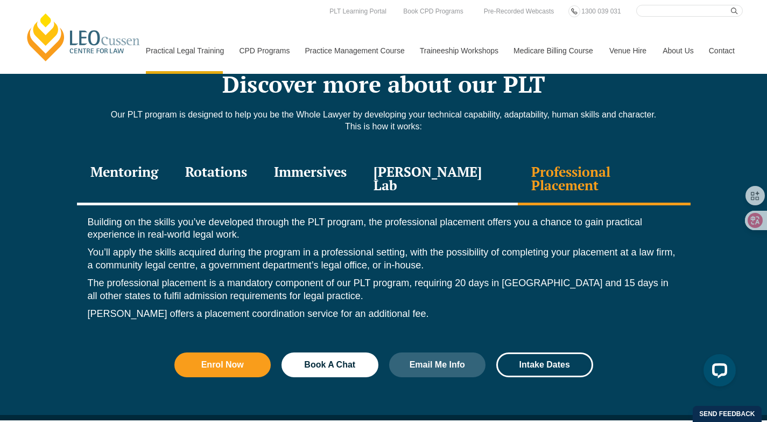
scroll to position [1453, 0]
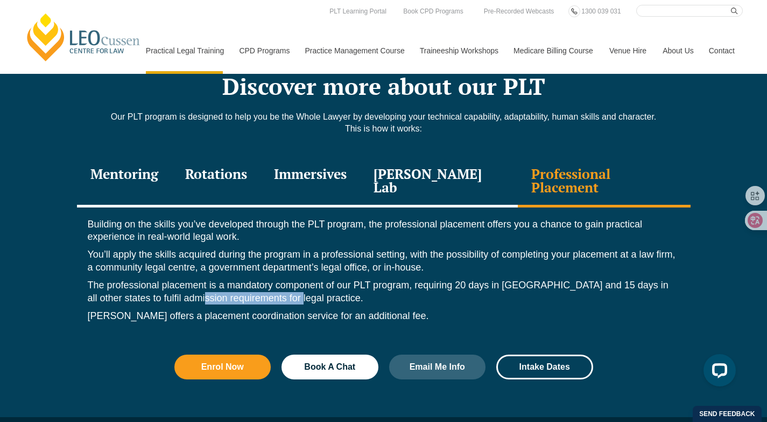
drag, startPoint x: 178, startPoint y: 258, endPoint x: 327, endPoint y: 265, distance: 148.8
click at [327, 279] on p "The professional placement is a mandatory component of our PLT program, requiri…" at bounding box center [384, 291] width 592 height 25
click at [348, 279] on p "The professional placement is a mandatory component of our PLT program, requiri…" at bounding box center [384, 291] width 592 height 25
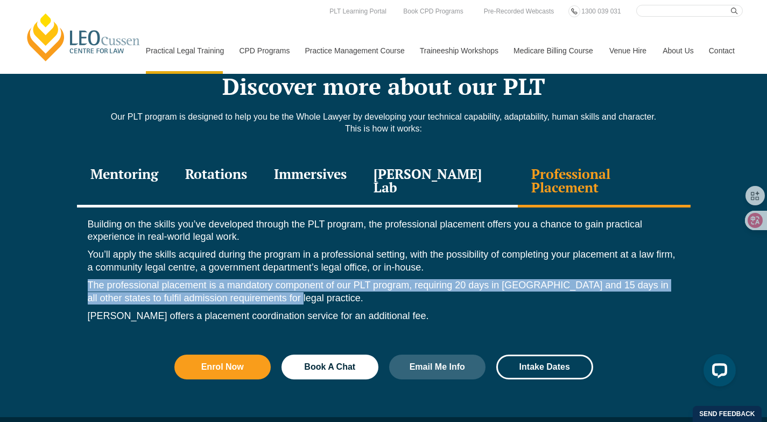
drag, startPoint x: 324, startPoint y: 263, endPoint x: 129, endPoint y: 253, distance: 195.7
click at [74, 246] on div "Discover more about our PLT Our PLT program is designed to help you be the Whol…" at bounding box center [383, 231] width 767 height 382
click at [192, 279] on p "The professional placement is a mandatory component of our PLT program, requiri…" at bounding box center [384, 291] width 592 height 25
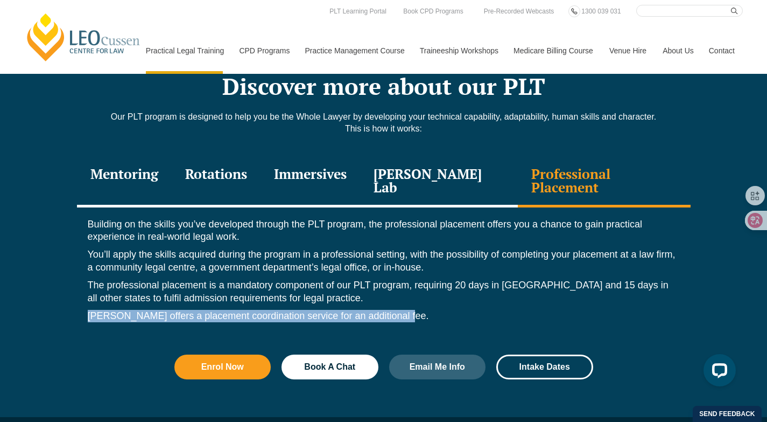
drag
click at [127, 271] on div "Building on the skills you’ve developed through the PLT program, the profession…" at bounding box center [384, 272] width 614 height 131
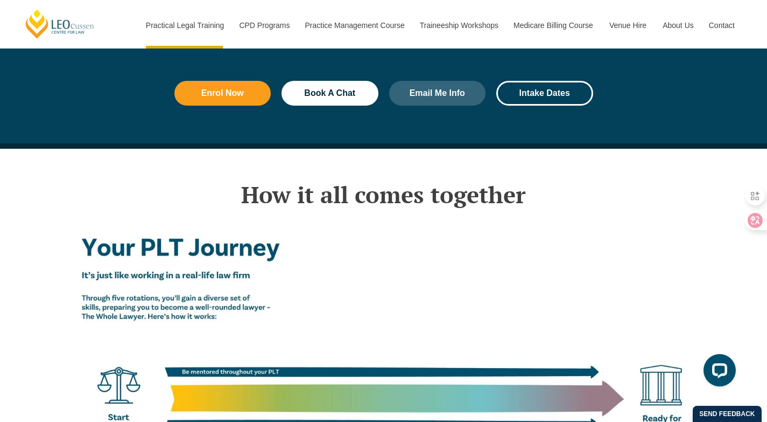
scroll to position [1736, 0]
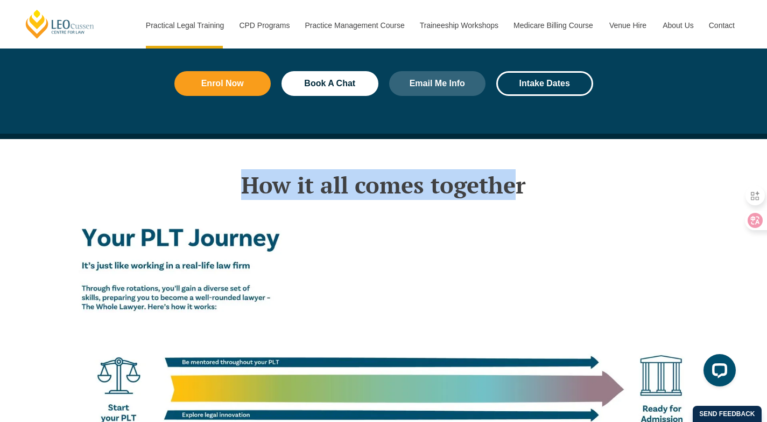
drag, startPoint x: 255, startPoint y: 156, endPoint x: 545, endPoint y: 150, distance: 289.8
click at [524, 171] on h2 "How it all comes together" at bounding box center [384, 184] width 614 height 27
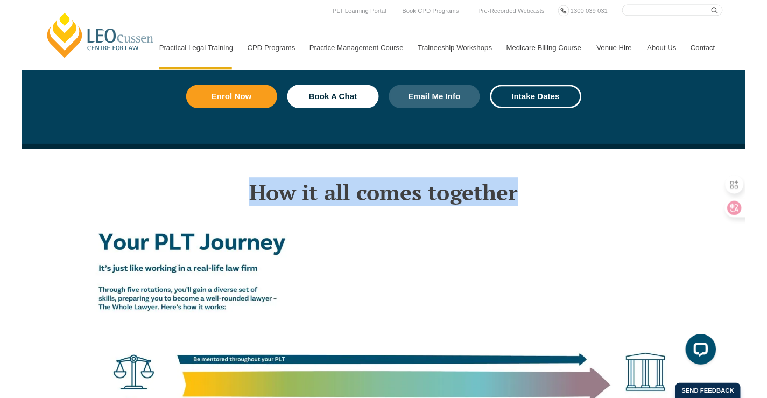
scroll to position [1671, 0]
